Goal: Information Seeking & Learning: Learn about a topic

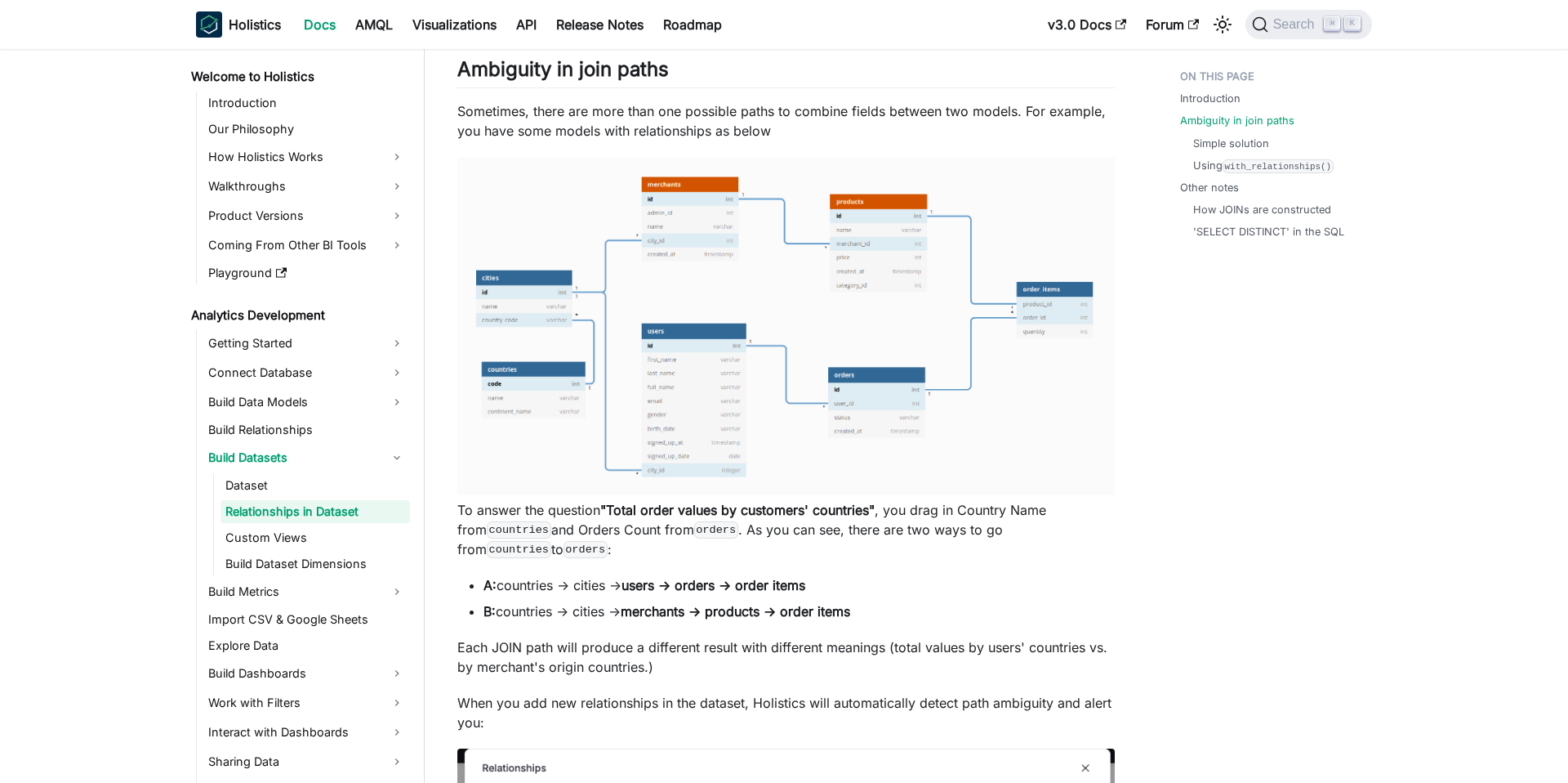
scroll to position [1410, 0]
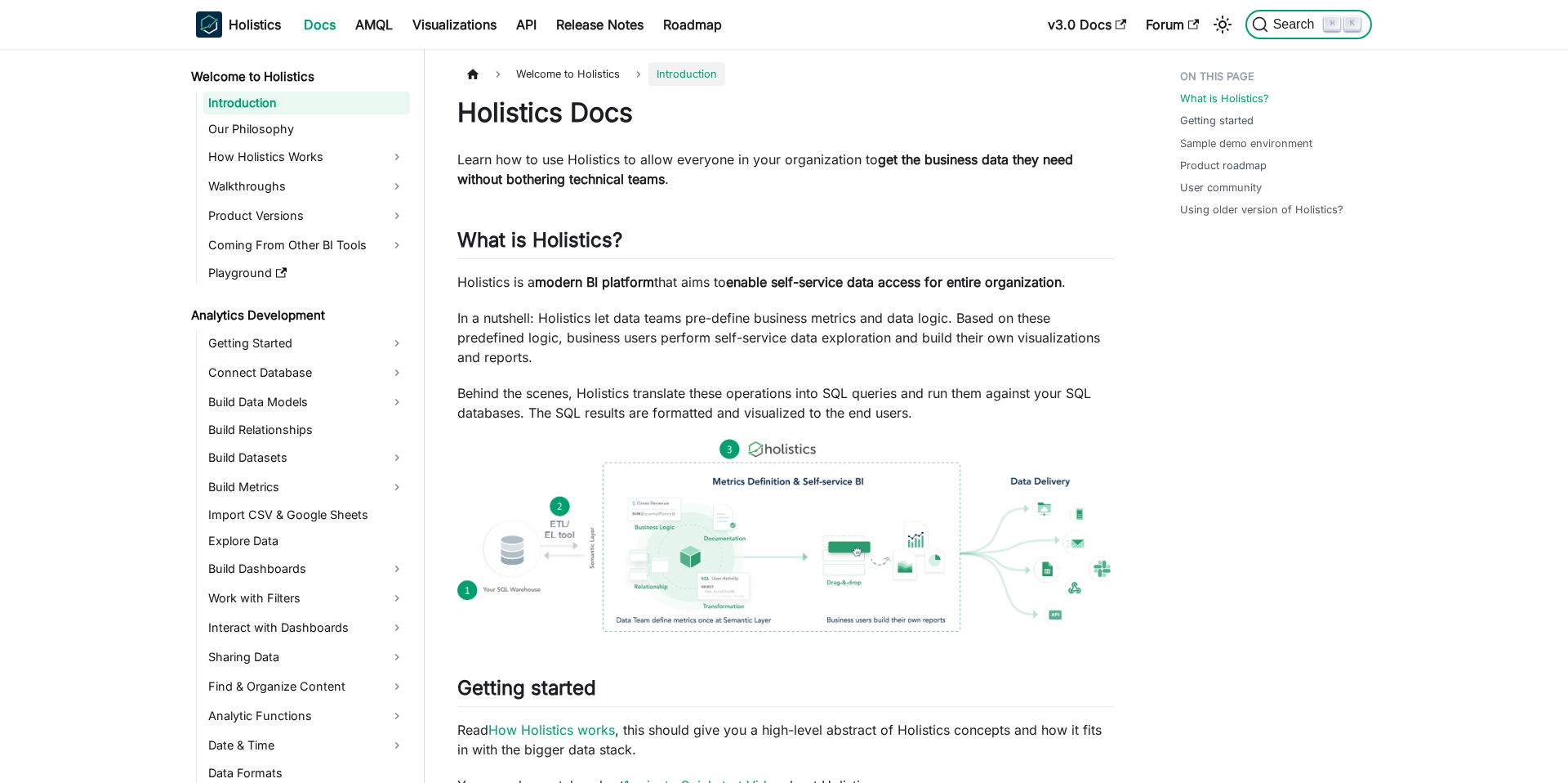
click at [1323, 33] on button "Search ⌘ K" at bounding box center [1308, 25] width 126 height 30
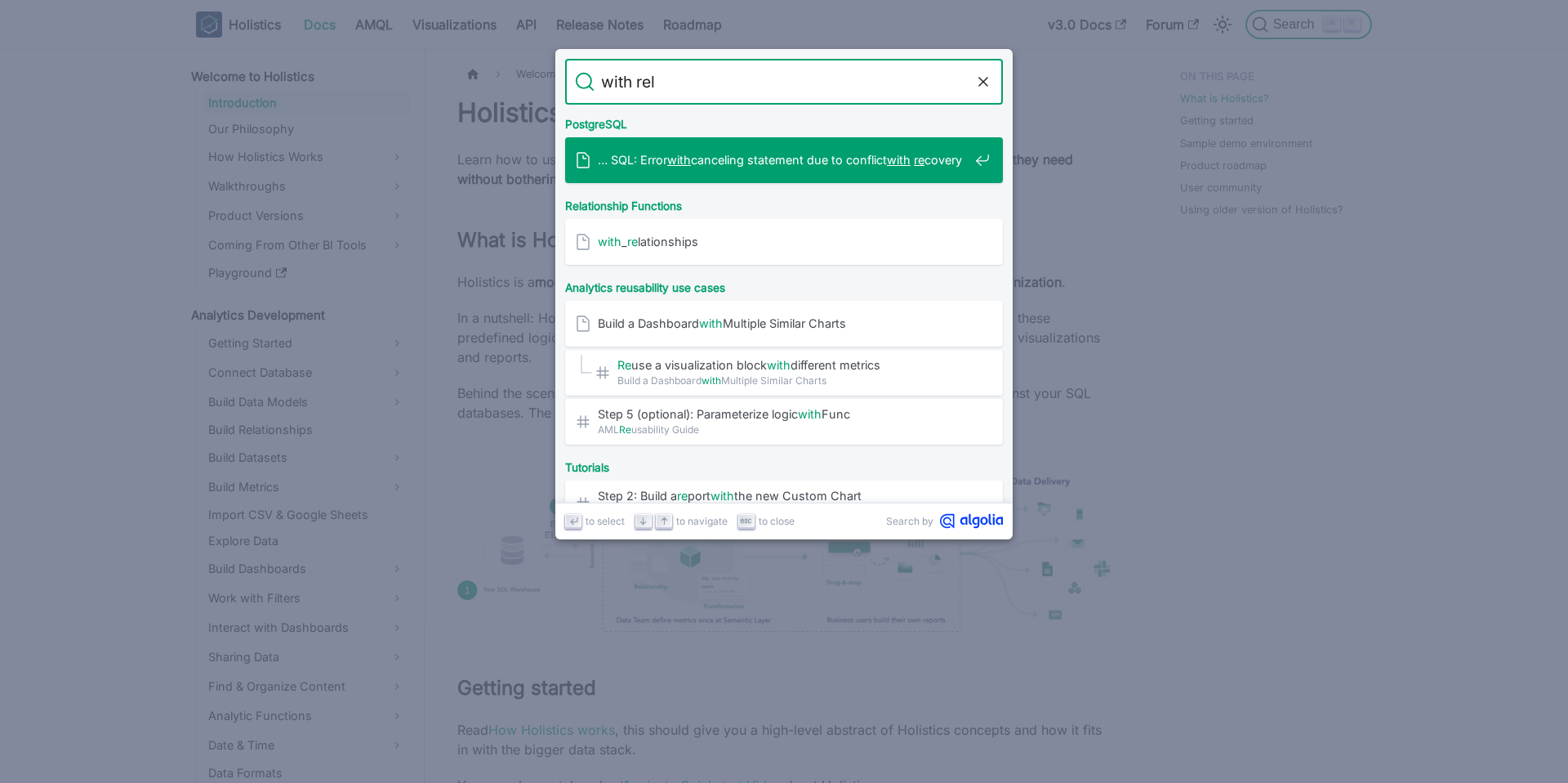
type input "with rela"
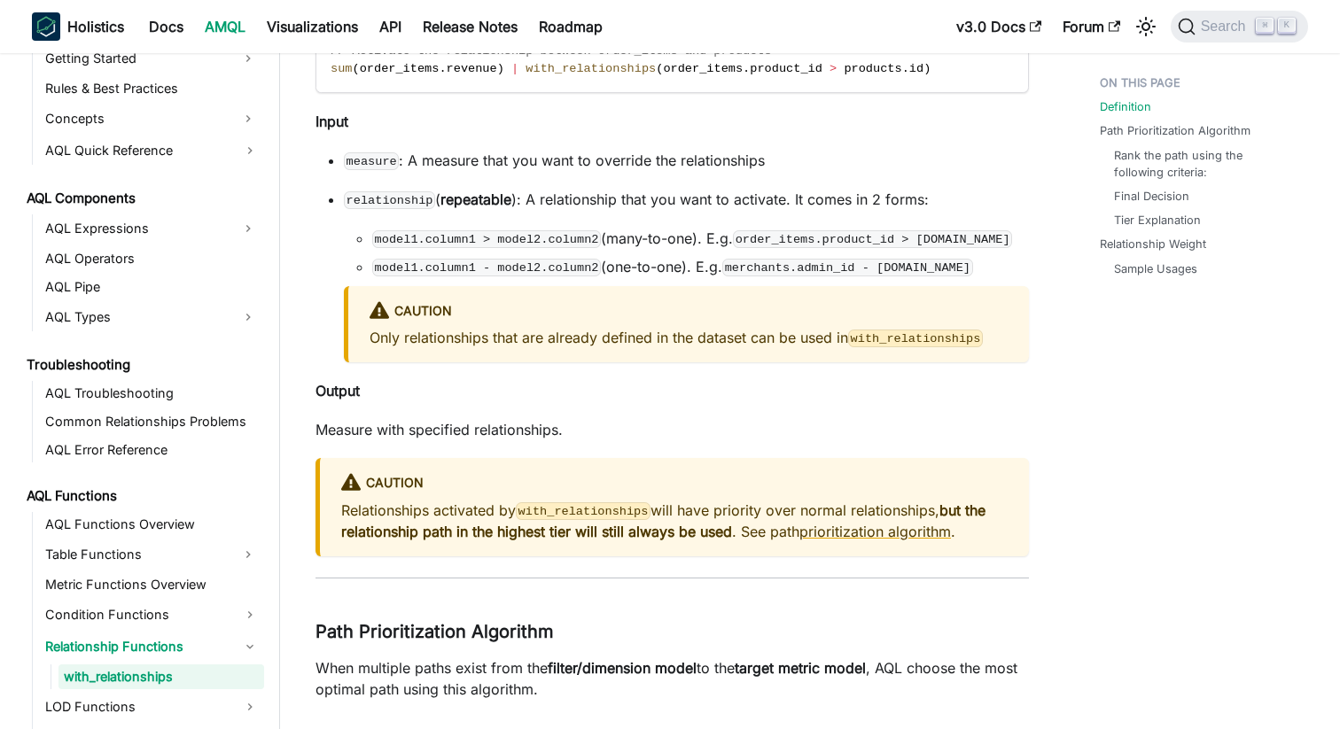
scroll to position [440, 0]
